Goal: Transaction & Acquisition: Subscribe to service/newsletter

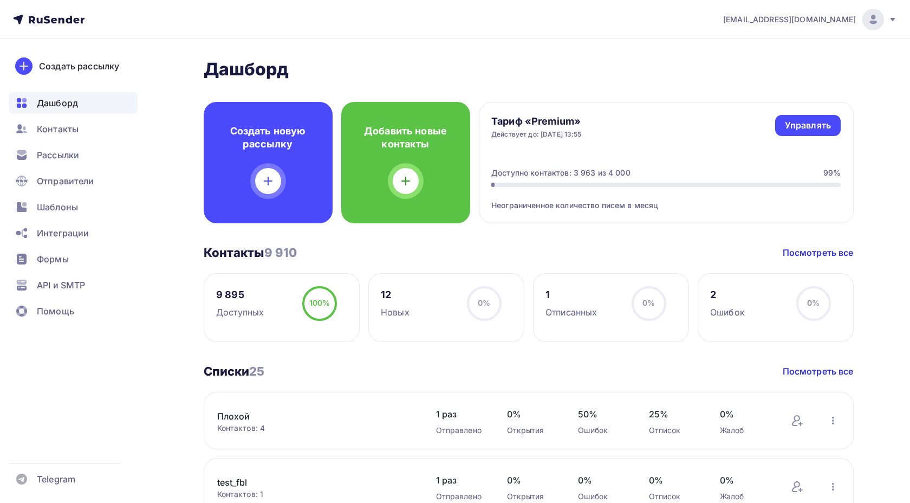
click at [338, 254] on div "Контакты 9 910 Контакты 9 910 Посмотреть все" at bounding box center [529, 252] width 650 height 15
click at [66, 137] on div "Контакты" at bounding box center [73, 129] width 129 height 22
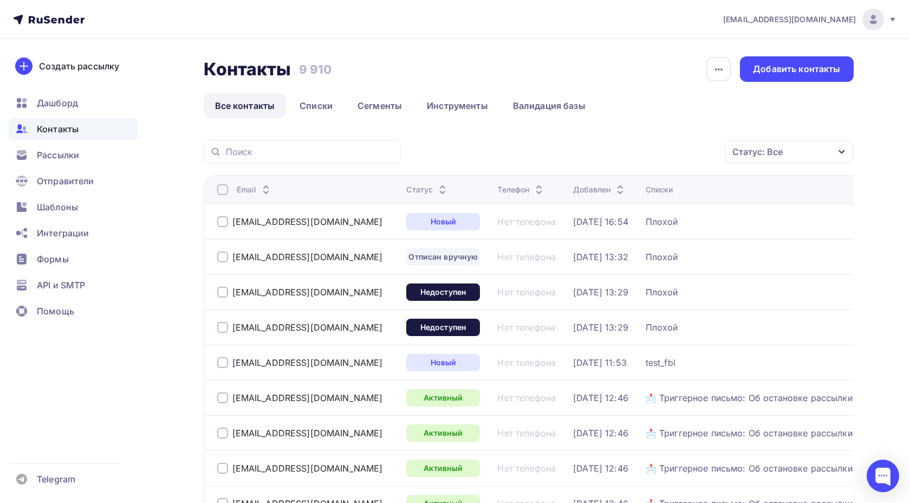
click at [323, 112] on link "Списки" at bounding box center [316, 105] width 56 height 25
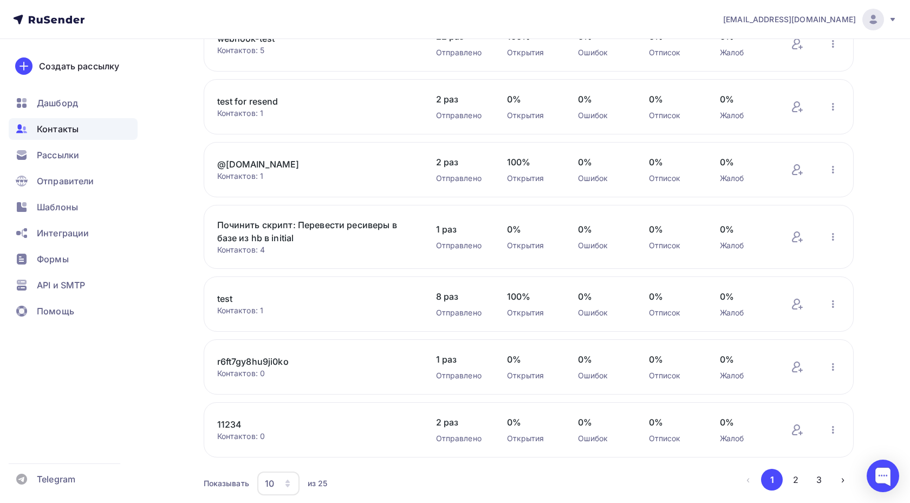
scroll to position [373, 0]
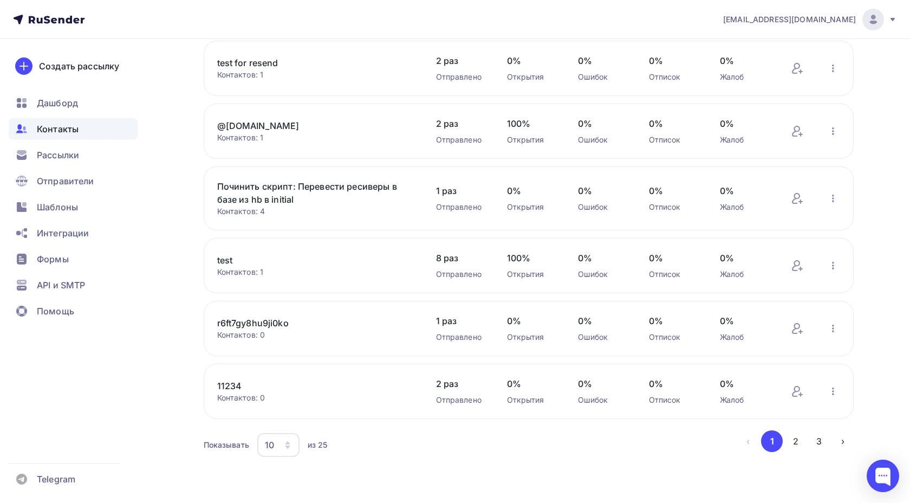
click at [265, 437] on div "10" at bounding box center [278, 445] width 42 height 24
click at [272, 410] on div "100" at bounding box center [322, 416] width 104 height 13
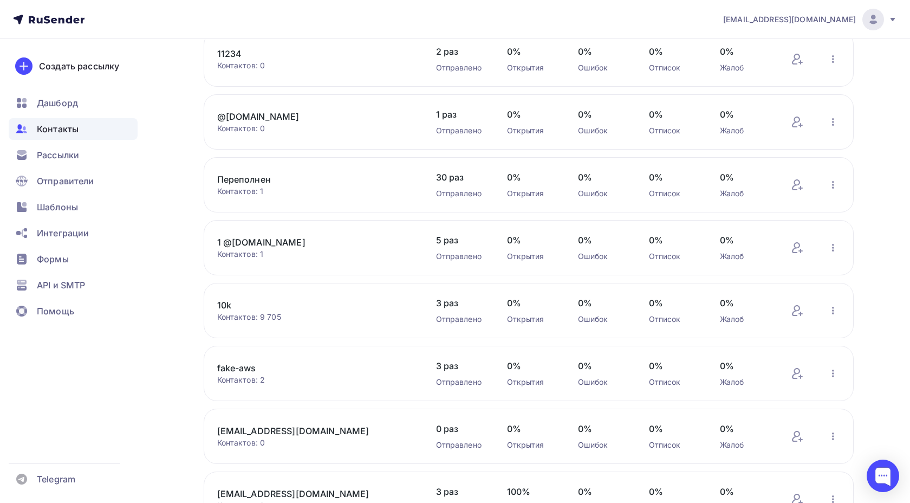
scroll to position [1324, 0]
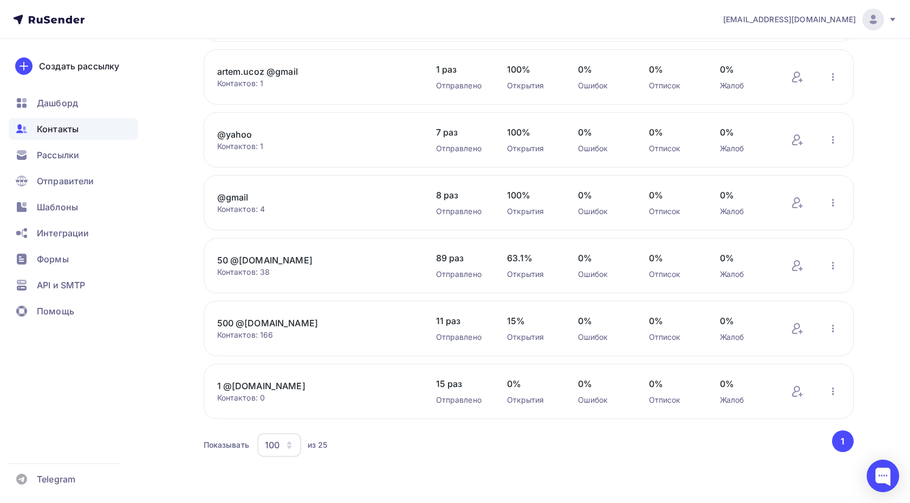
click at [271, 389] on link "1 @[DOMAIN_NAME]" at bounding box center [309, 385] width 184 height 13
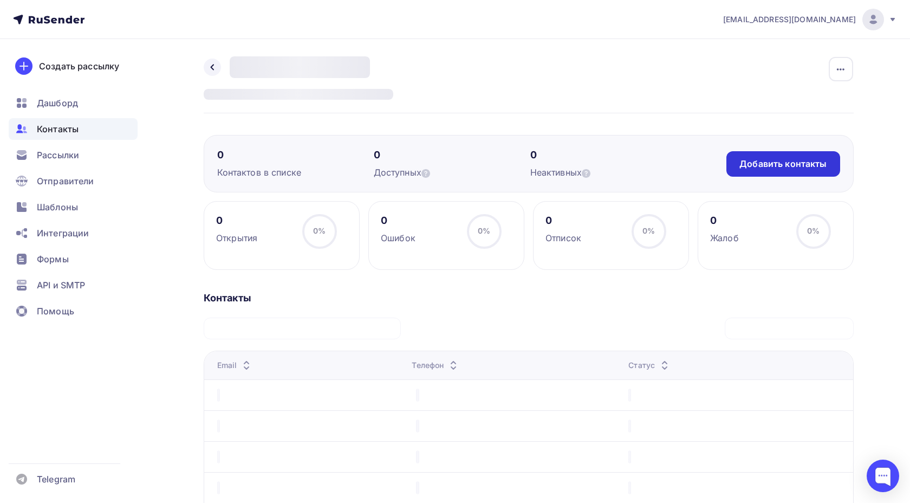
click at [754, 157] on div "Добавить контакты" at bounding box center [783, 163] width 113 height 25
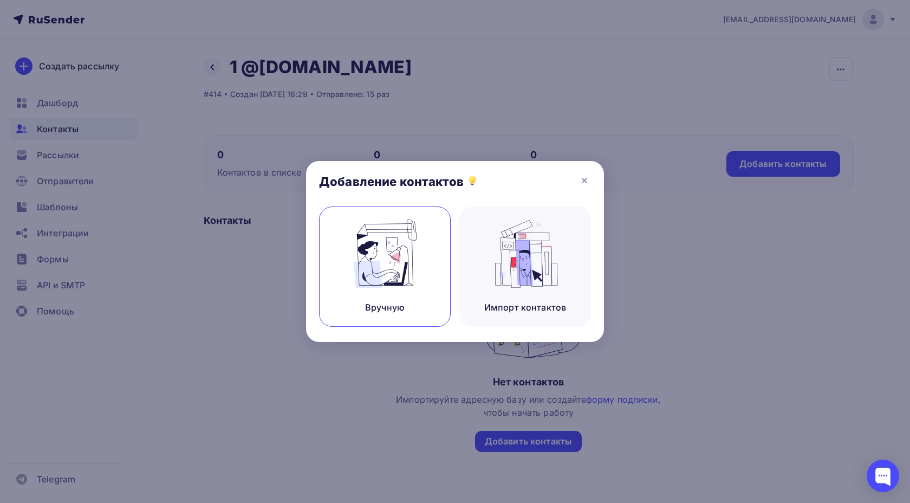
click at [405, 283] on img at bounding box center [385, 253] width 73 height 68
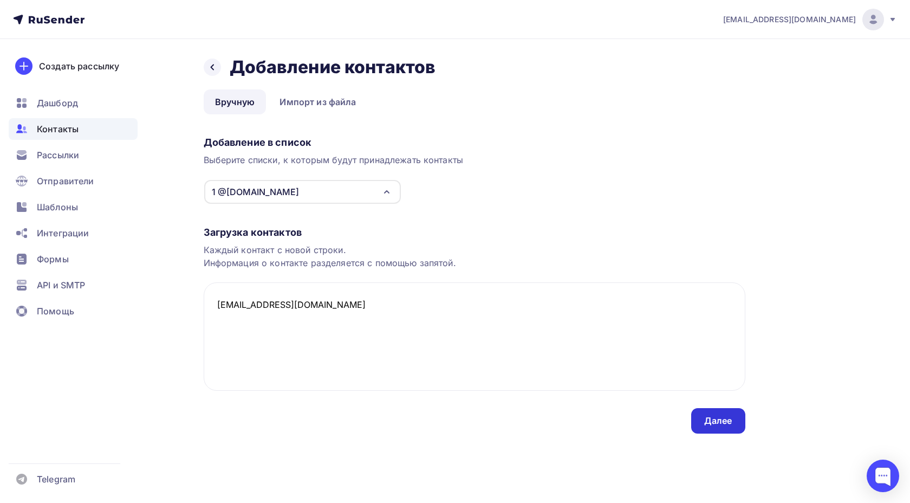
type textarea "[EMAIL_ADDRESS][DOMAIN_NAME]"
click at [718, 422] on div "Далее" at bounding box center [718, 421] width 28 height 12
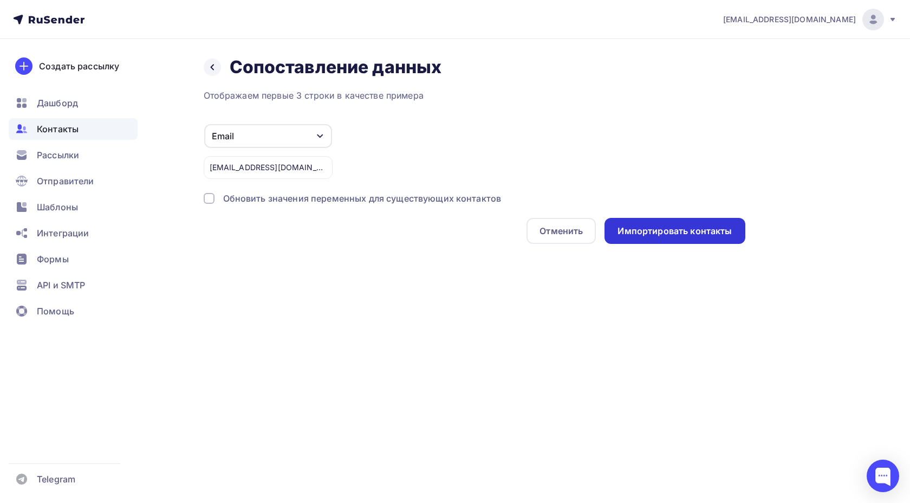
click at [670, 229] on div "Импортировать контакты" at bounding box center [675, 231] width 114 height 12
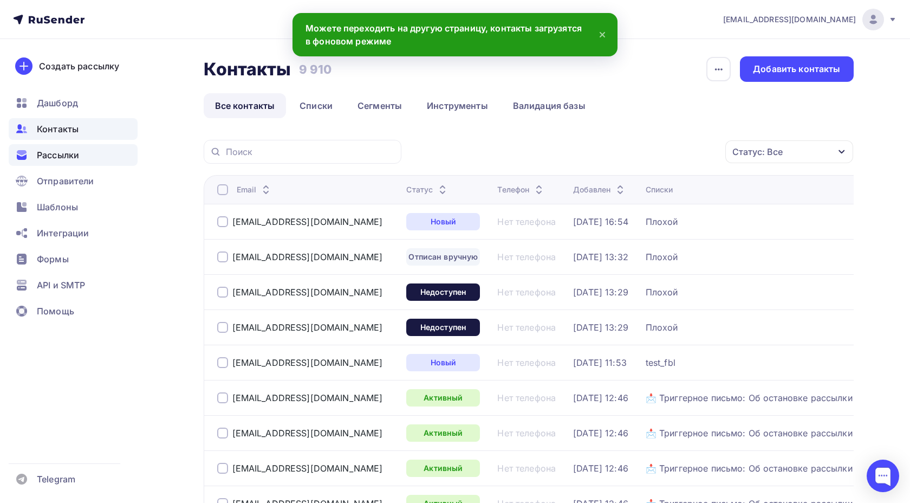
click at [86, 154] on div "Рассылки" at bounding box center [73, 155] width 129 height 22
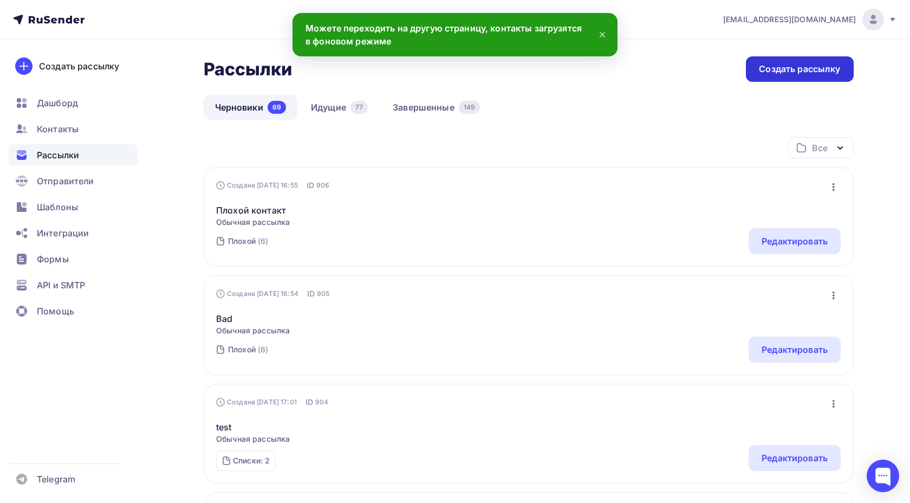
click at [787, 79] on div "Создать рассылку" at bounding box center [799, 68] width 107 height 25
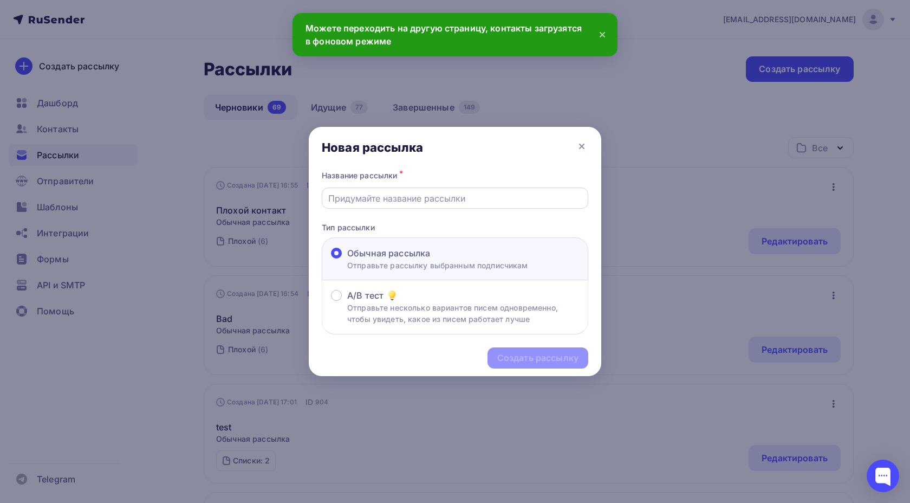
click at [409, 198] on input "text" at bounding box center [455, 198] width 254 height 13
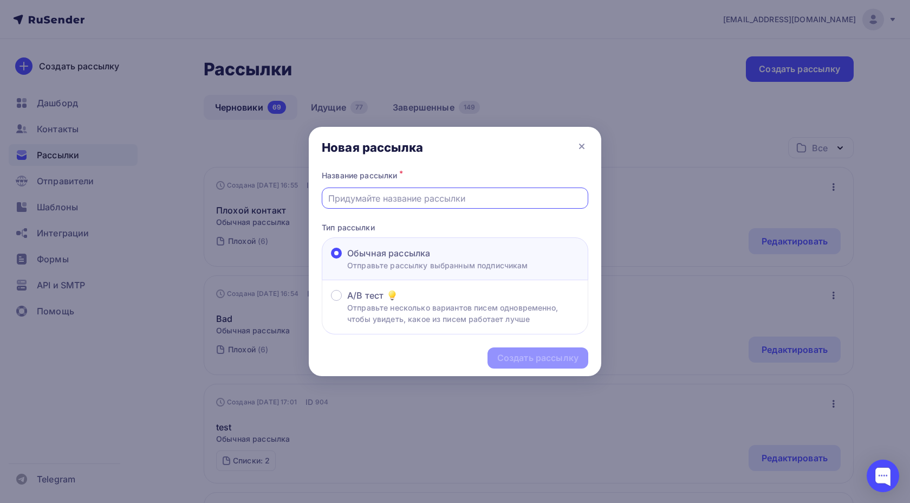
paste input "[EMAIL_ADDRESS][DOMAIN_NAME]"
type input "[EMAIL_ADDRESS][DOMAIN_NAME]"
click at [522, 362] on div "Создать рассылку" at bounding box center [537, 358] width 81 height 12
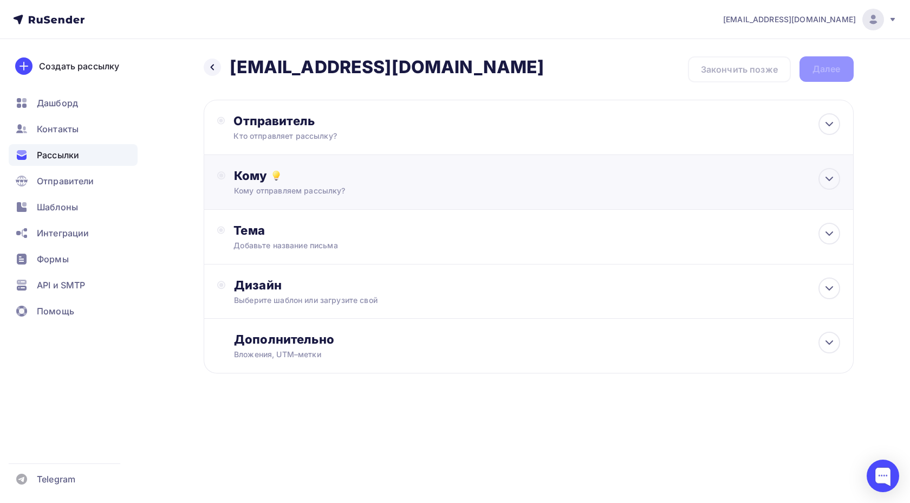
click at [319, 176] on div "Кому" at bounding box center [537, 175] width 606 height 15
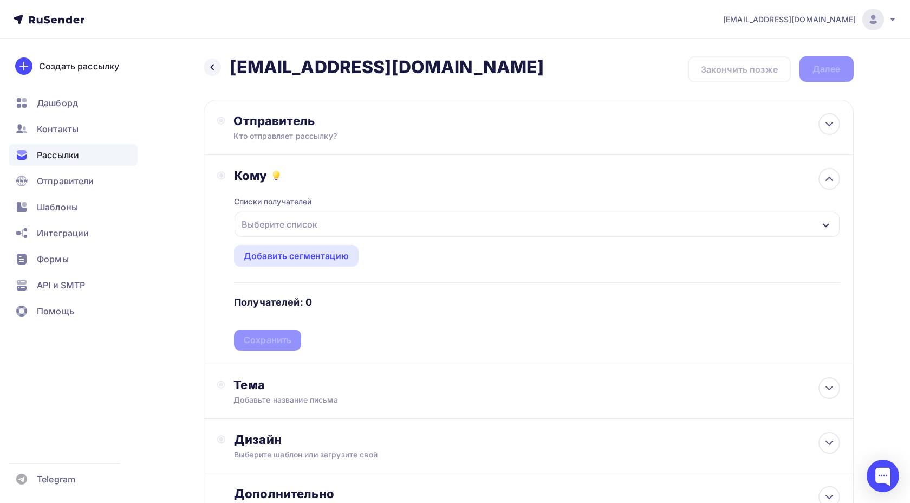
click at [305, 233] on div "Выберите список" at bounding box center [279, 225] width 85 height 20
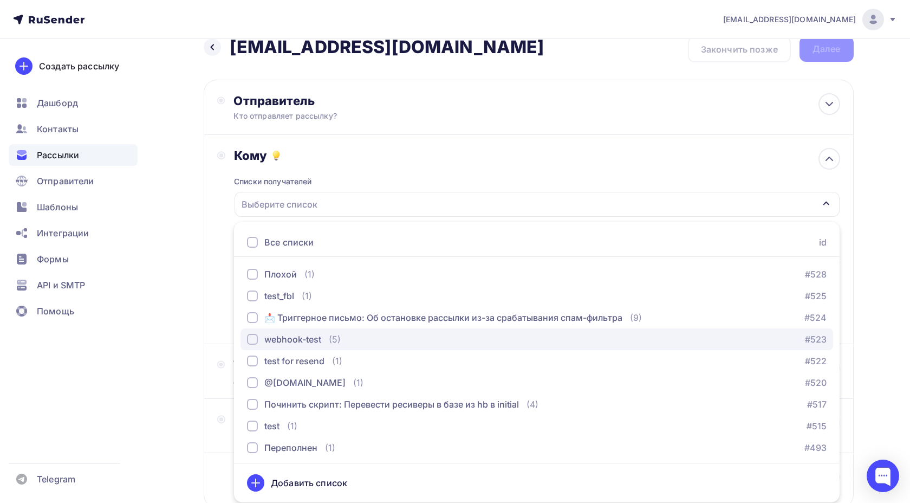
scroll to position [262, 0]
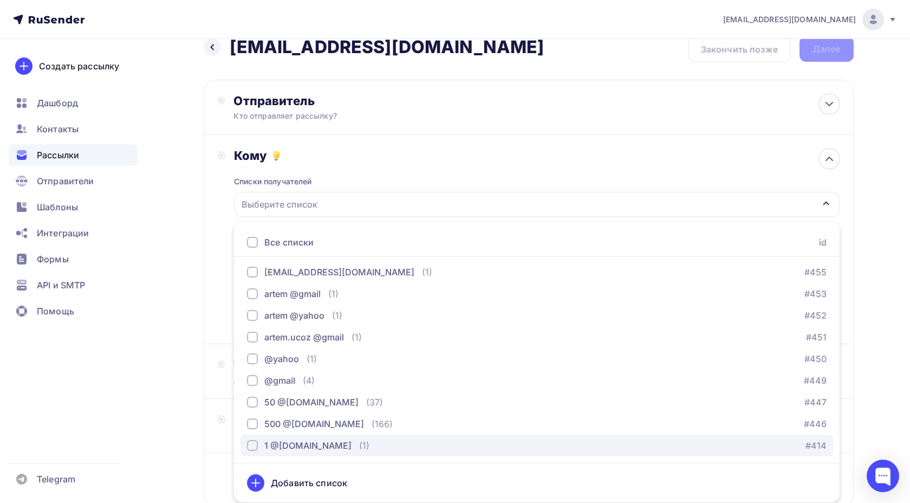
click at [314, 452] on div "1 @[DOMAIN_NAME]" at bounding box center [307, 445] width 87 height 13
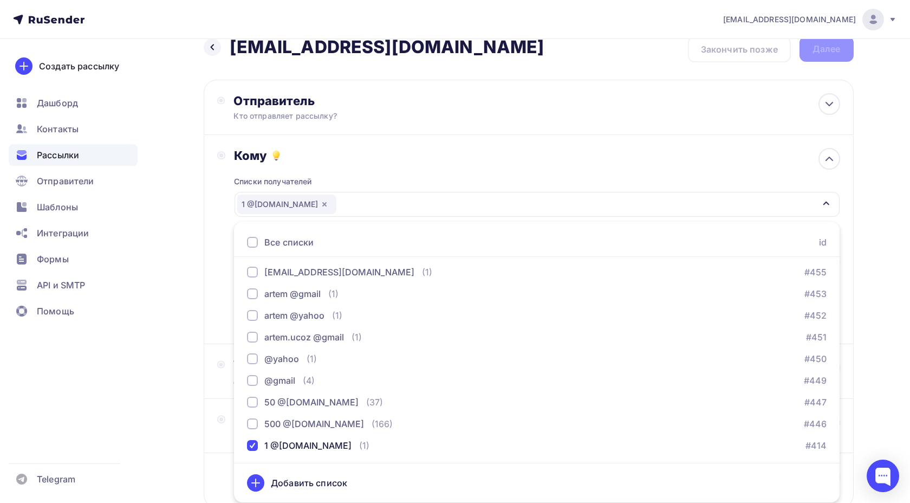
click at [210, 327] on div "Кому Списки получателей 1 @mx.aakaak.ru Все списки id Плохой (1) #528 test_fbl …" at bounding box center [529, 239] width 650 height 209
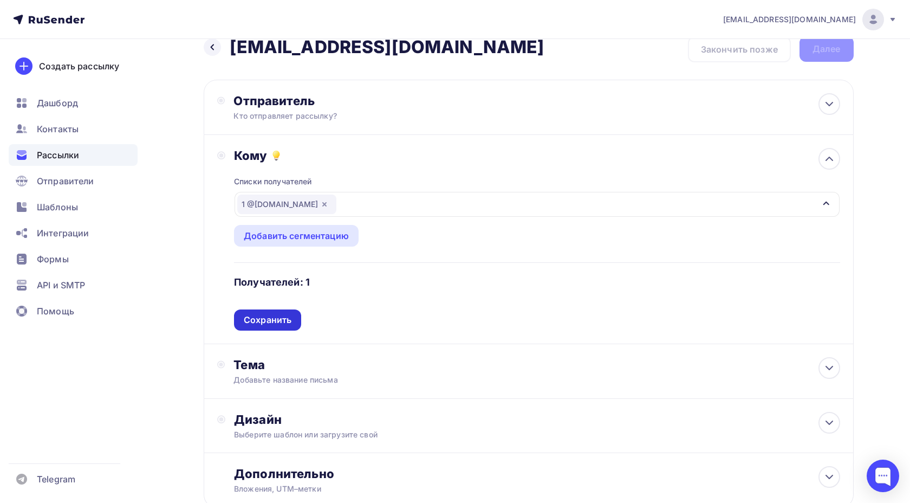
click at [264, 326] on div "Сохранить" at bounding box center [268, 320] width 48 height 12
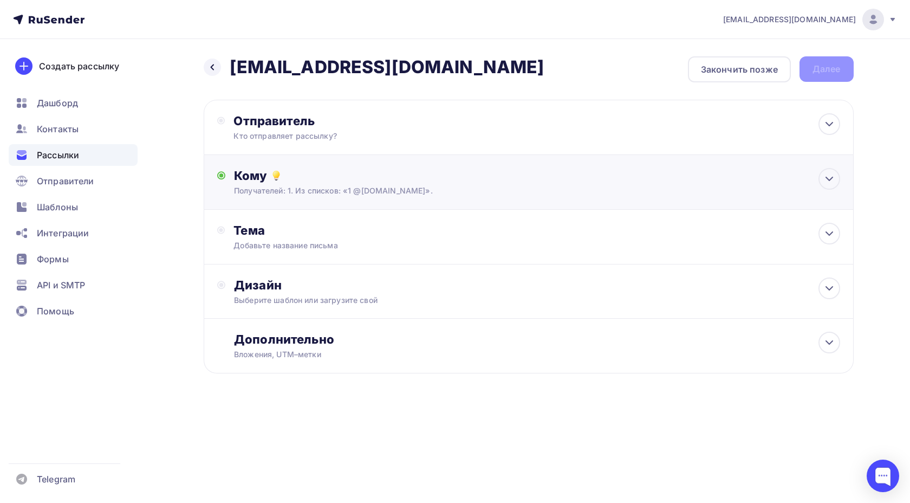
scroll to position [0, 0]
click at [318, 117] on div "Отправитель" at bounding box center [351, 120] width 235 height 15
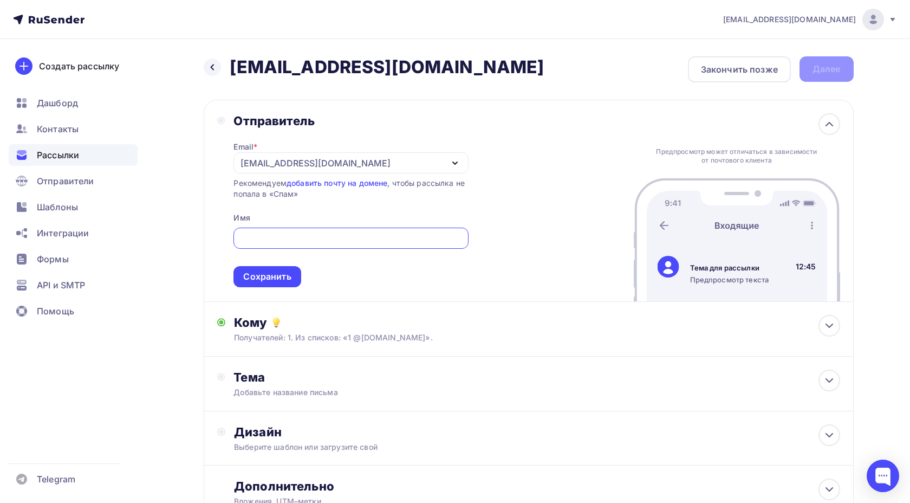
scroll to position [8, 0]
click at [274, 277] on div "Сохранить" at bounding box center [267, 276] width 48 height 12
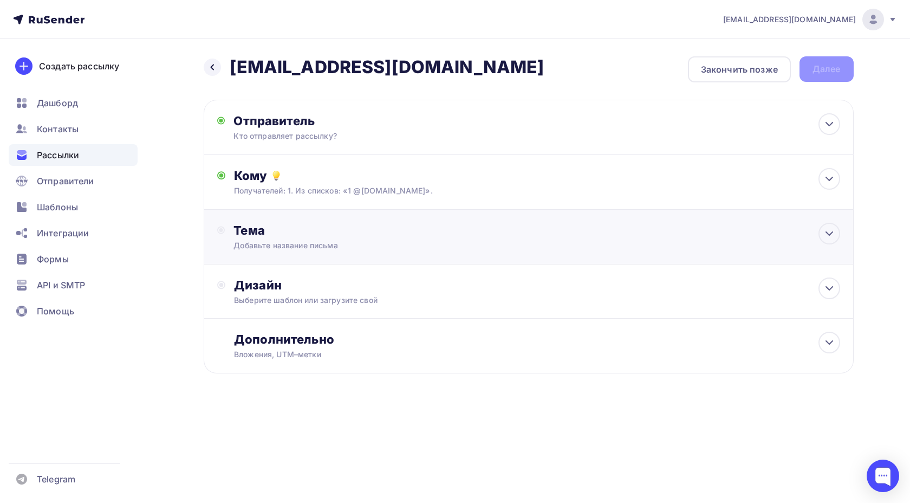
click at [288, 242] on div "Добавьте название письма" at bounding box center [330, 245] width 193 height 11
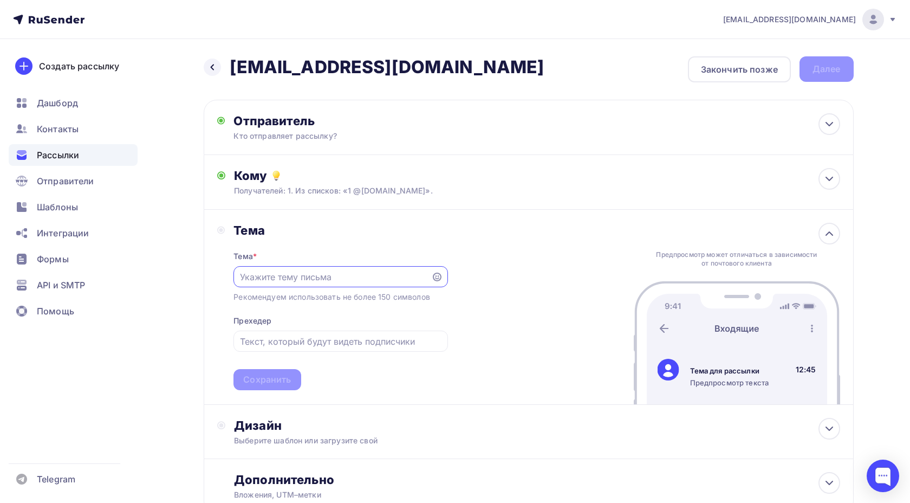
scroll to position [5, 0]
paste input "[EMAIL_ADDRESS][DOMAIN_NAME]"
type input "[EMAIL_ADDRESS][DOMAIN_NAME]"
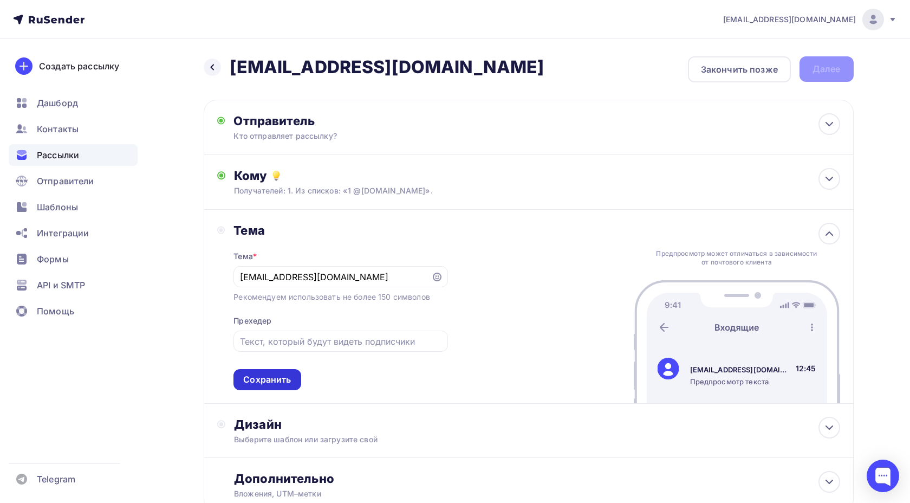
click at [281, 379] on div "Сохранить" at bounding box center [267, 379] width 48 height 12
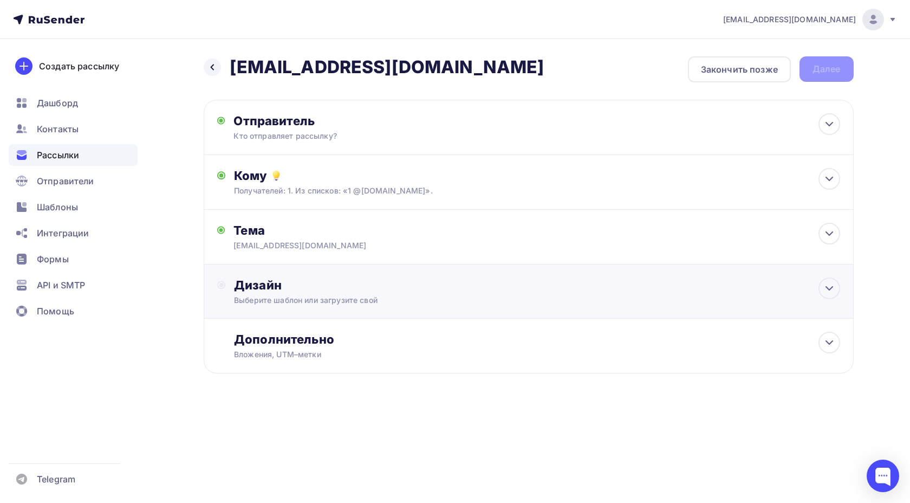
click at [299, 294] on div "Дизайн Выберите шаблон или загрузите свой" at bounding box center [537, 291] width 606 height 28
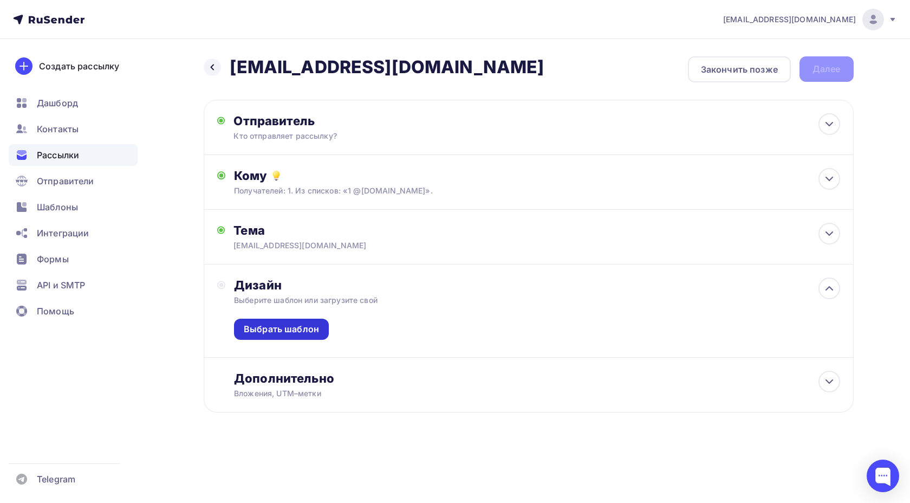
click at [285, 338] on div "Выбрать шаблон" at bounding box center [281, 329] width 95 height 21
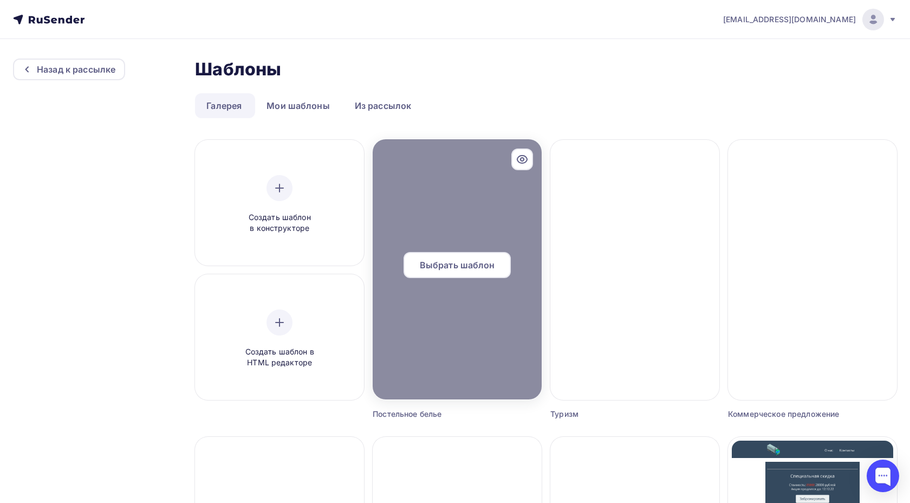
click at [447, 262] on span "Выбрать шаблон" at bounding box center [457, 264] width 75 height 13
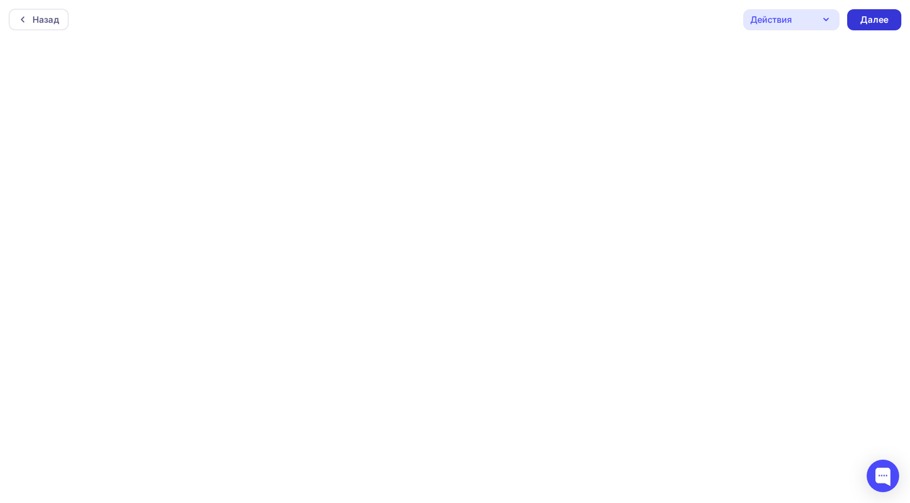
click at [890, 21] on div "Далее" at bounding box center [874, 19] width 54 height 21
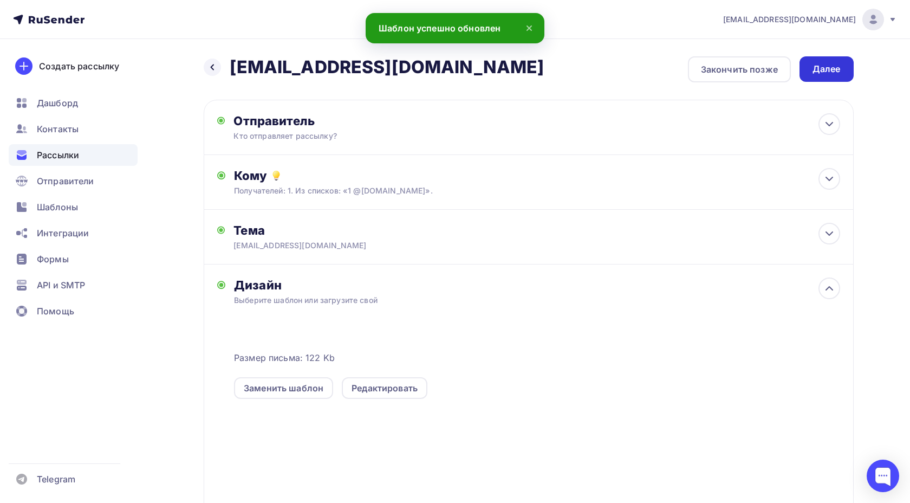
click at [824, 73] on div "Далее" at bounding box center [827, 69] width 28 height 12
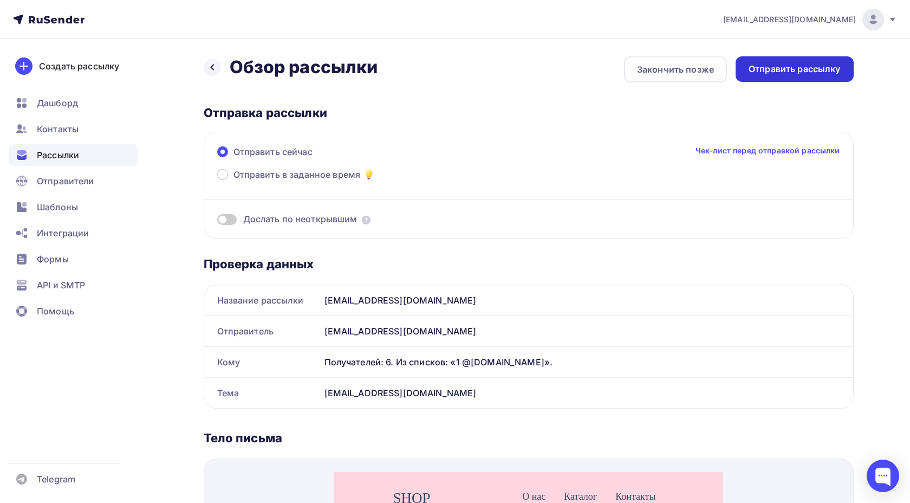
click at [765, 73] on div "Отправить рассылку" at bounding box center [795, 69] width 92 height 12
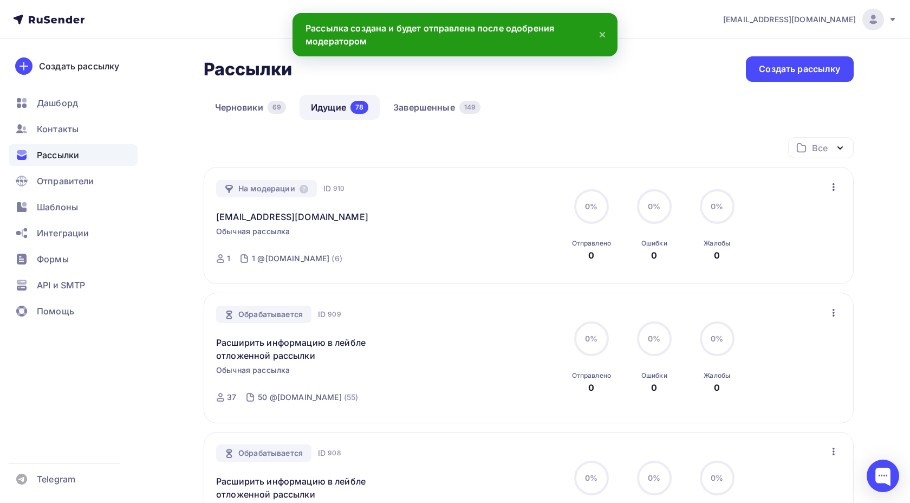
click at [333, 188] on span "910" at bounding box center [338, 188] width 11 height 11
copy span "910"
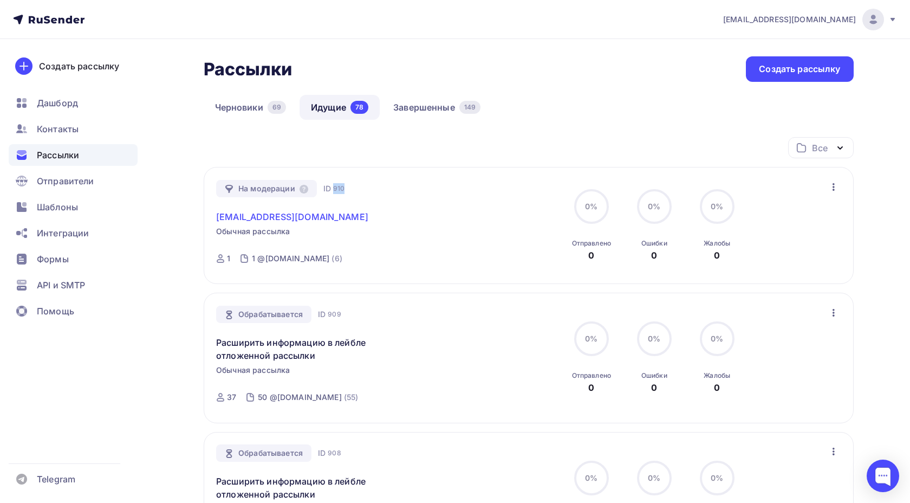
click at [282, 219] on link "[EMAIL_ADDRESS][DOMAIN_NAME]" at bounding box center [292, 216] width 152 height 13
click at [284, 215] on link "[EMAIL_ADDRESS][DOMAIN_NAME]" at bounding box center [292, 216] width 152 height 13
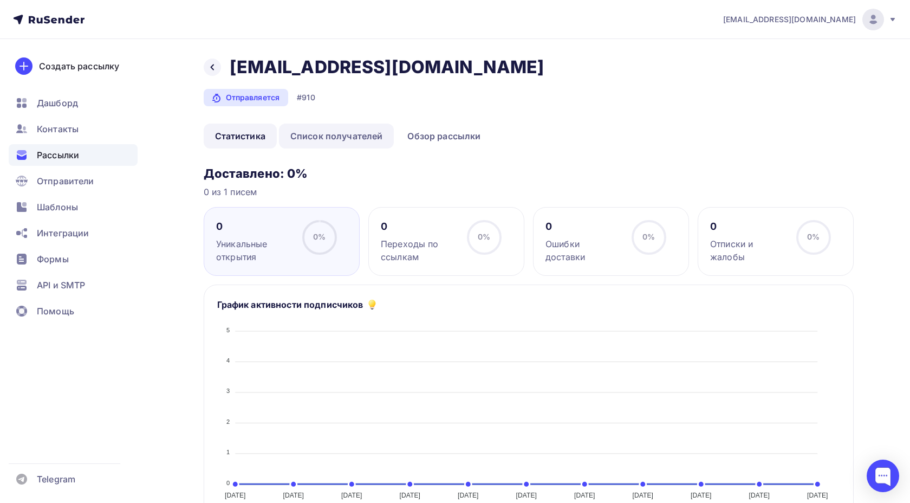
click at [329, 135] on link "Список получателей" at bounding box center [336, 136] width 115 height 25
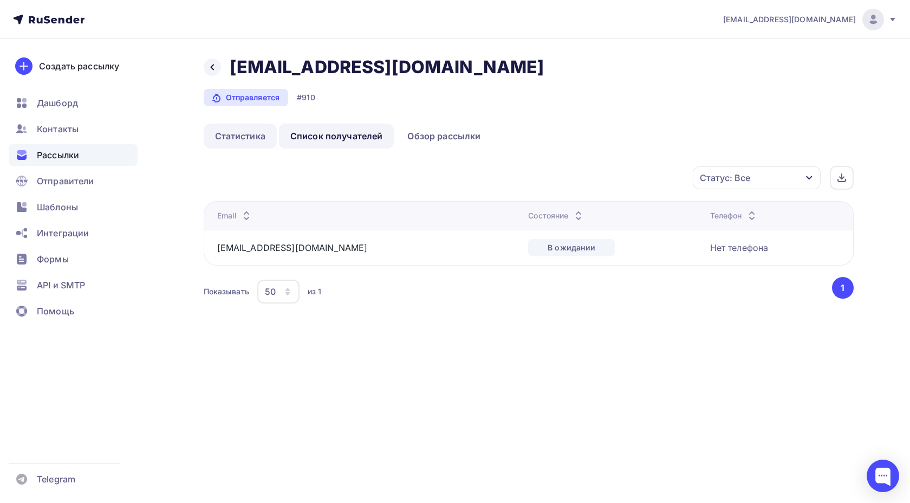
click at [260, 139] on link "Статистика" at bounding box center [240, 136] width 73 height 25
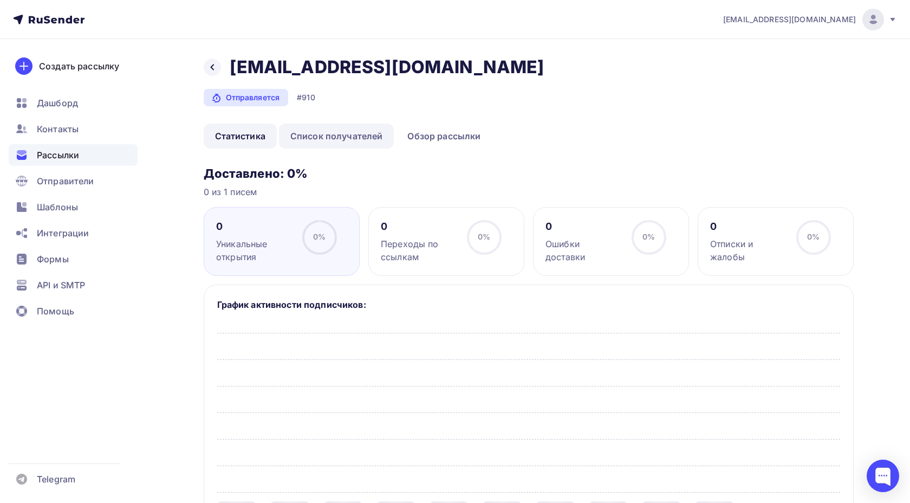
click at [341, 134] on link "Список получателей" at bounding box center [336, 136] width 115 height 25
